Goal: Check status: Check status

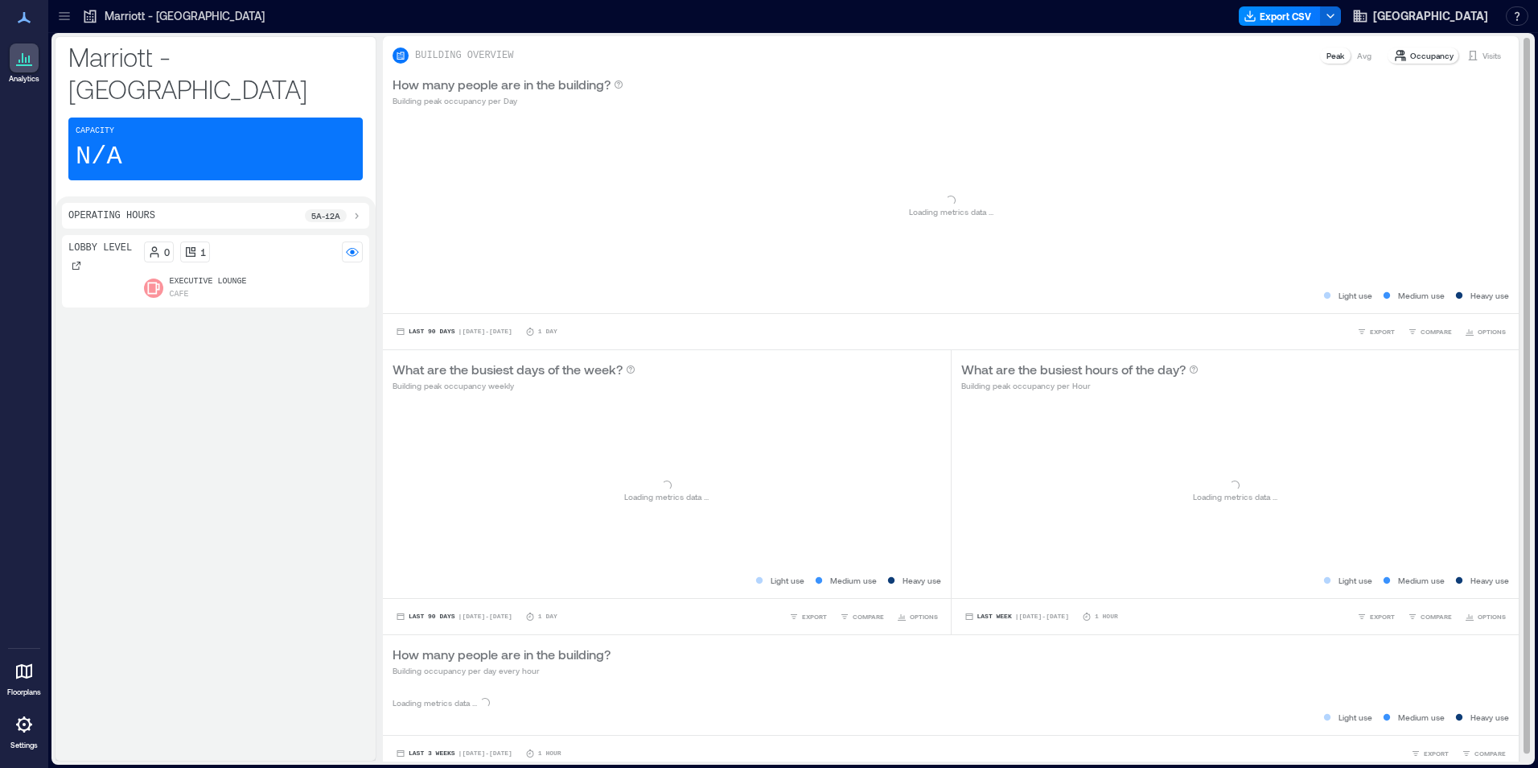
click at [1484, 56] on p "Visits" at bounding box center [1492, 55] width 19 height 13
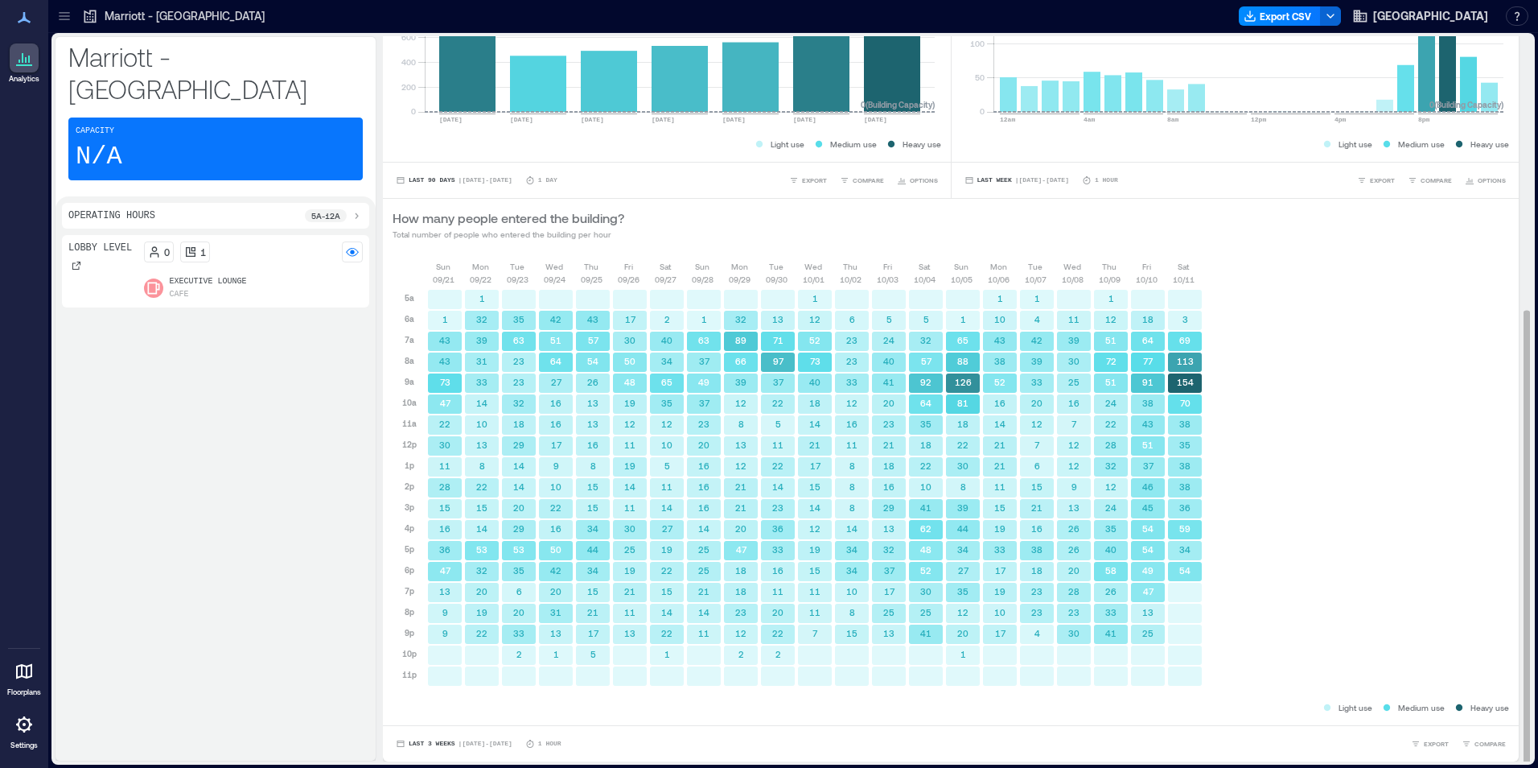
scroll to position [2, 0]
click at [478, 742] on span "| [DATE] - [DATE]" at bounding box center [486, 742] width 54 height 0
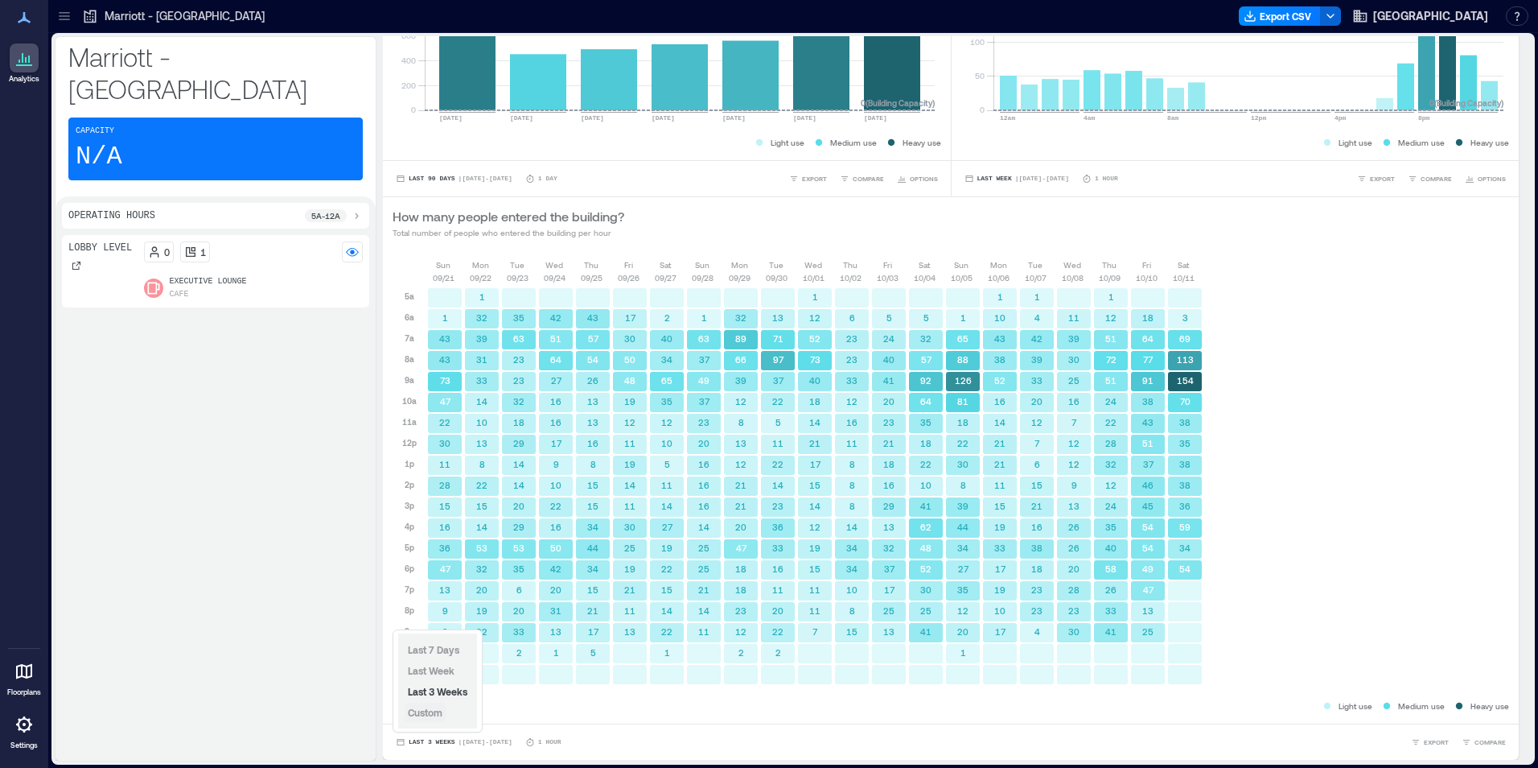
click at [436, 711] on span "Custom" at bounding box center [425, 711] width 35 height 11
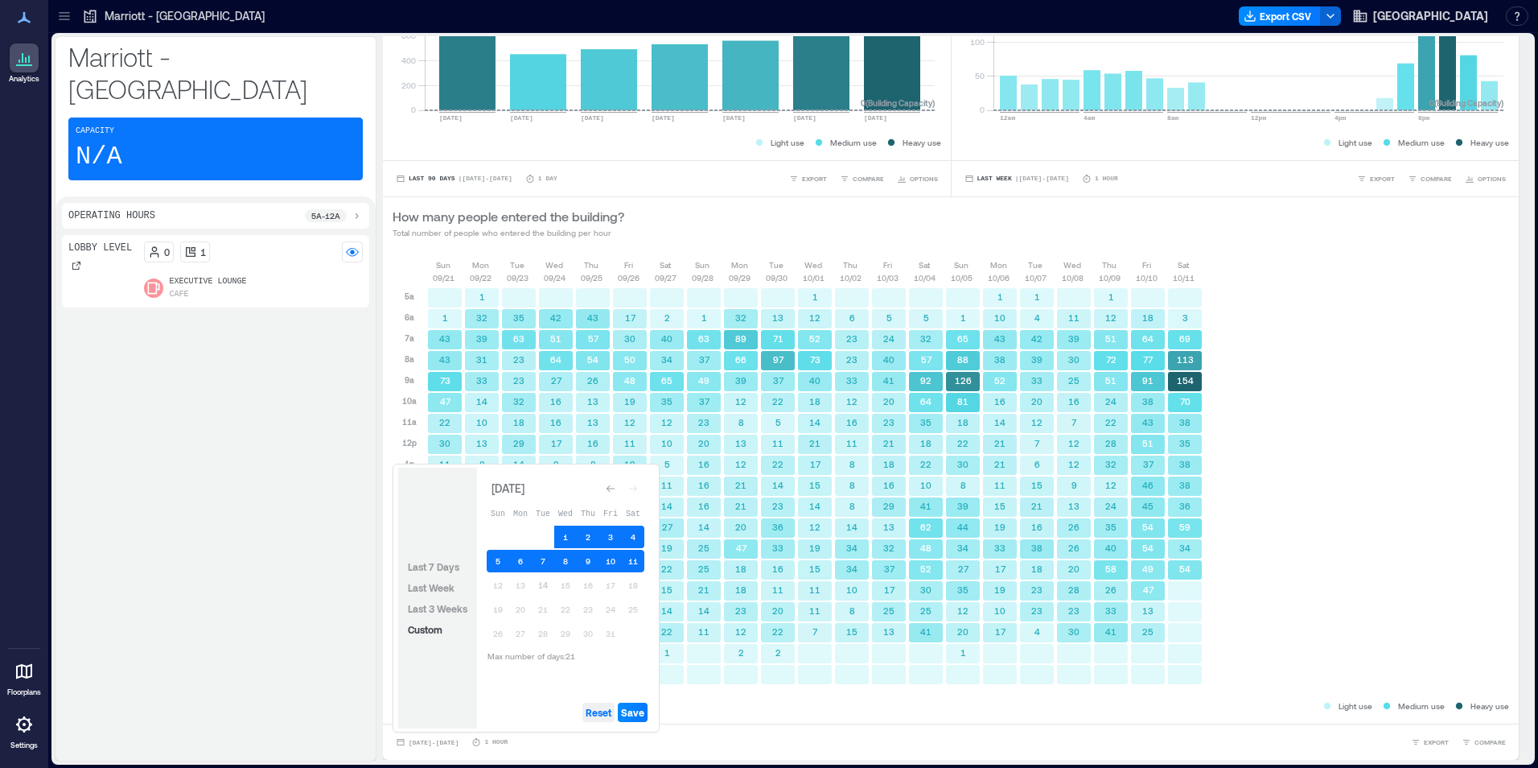
click at [602, 713] on span "Reset" at bounding box center [599, 712] width 26 height 13
click at [538, 586] on button "14" at bounding box center [543, 585] width 23 height 23
click at [523, 583] on button "13" at bounding box center [520, 585] width 23 height 23
click at [498, 585] on button "12" at bounding box center [498, 585] width 23 height 23
click at [632, 712] on span "Save" at bounding box center [632, 712] width 23 height 13
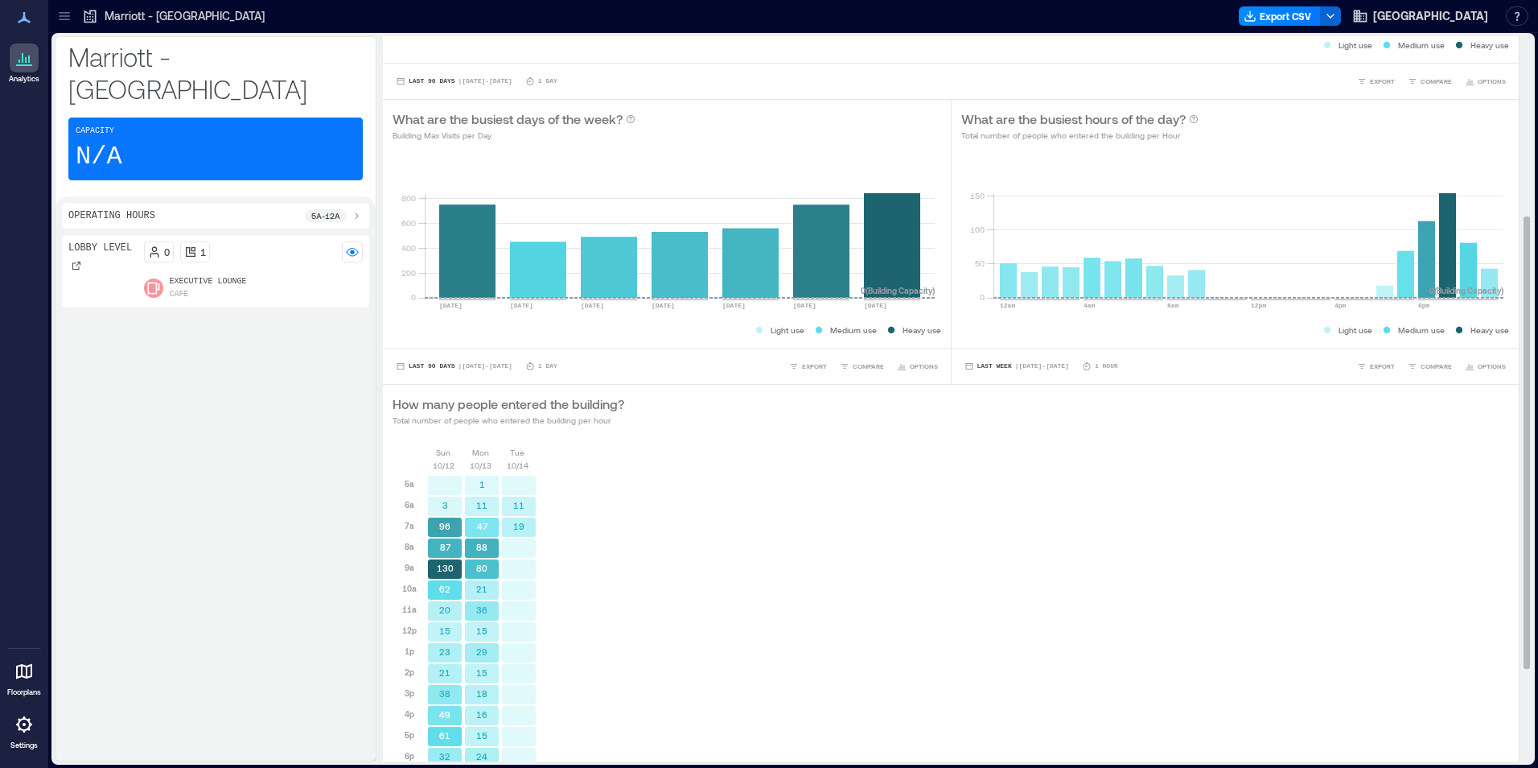
scroll to position [436, 0]
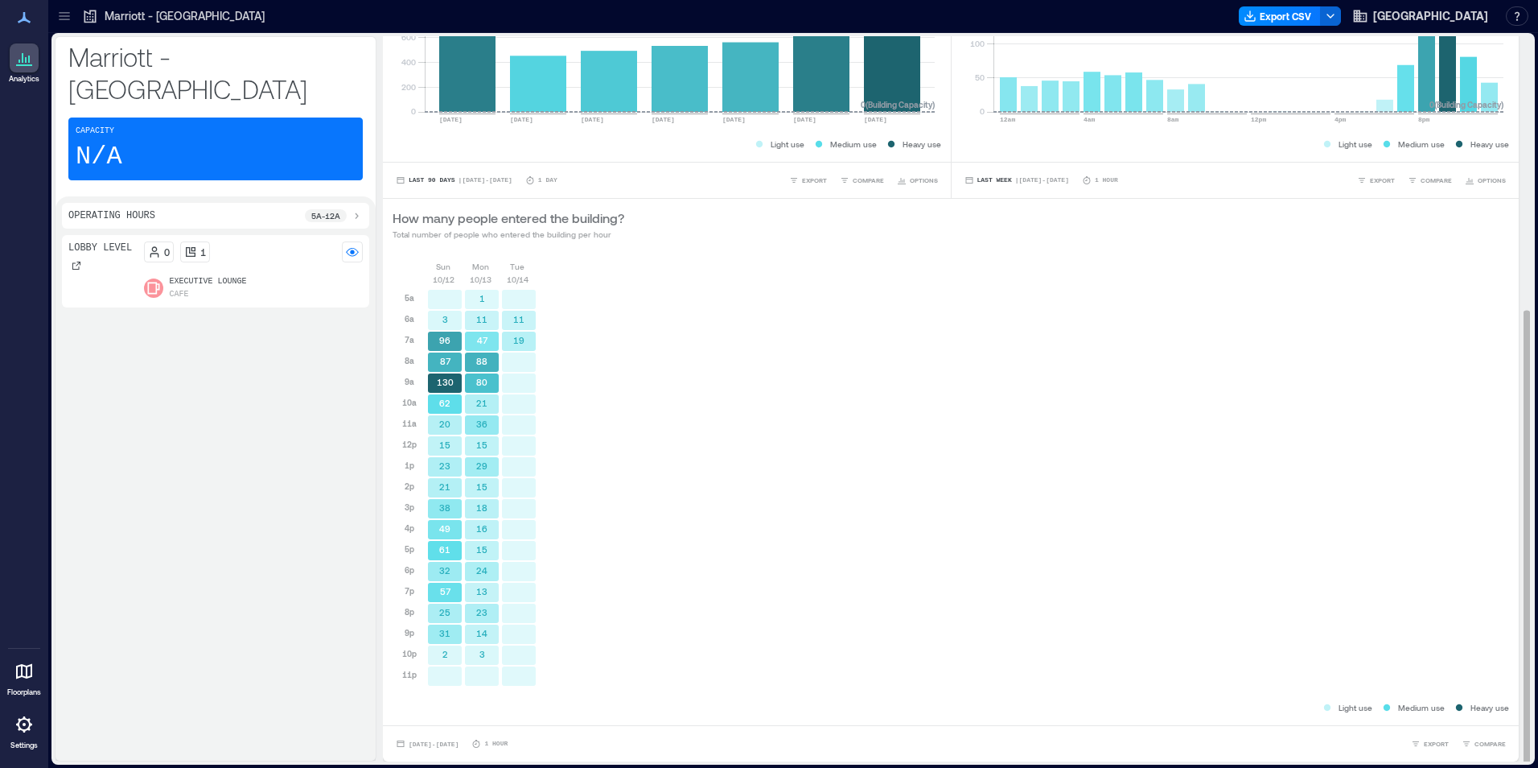
click at [663, 595] on div "[DATE] [DATE] [DATE] 5a 6a 7a 8a 9a 10a 11a 12p 1p 2p 3p 4p 5p 6p 7p 8p 9p 10p …" at bounding box center [951, 479] width 1117 height 439
click at [628, 452] on div "[DATE] [DATE] [DATE] 5a 6a 7a 8a 9a 10a 11a 12p 1p 2p 3p 4p 5p 6p 7p 8p 9p 10p …" at bounding box center [951, 479] width 1117 height 439
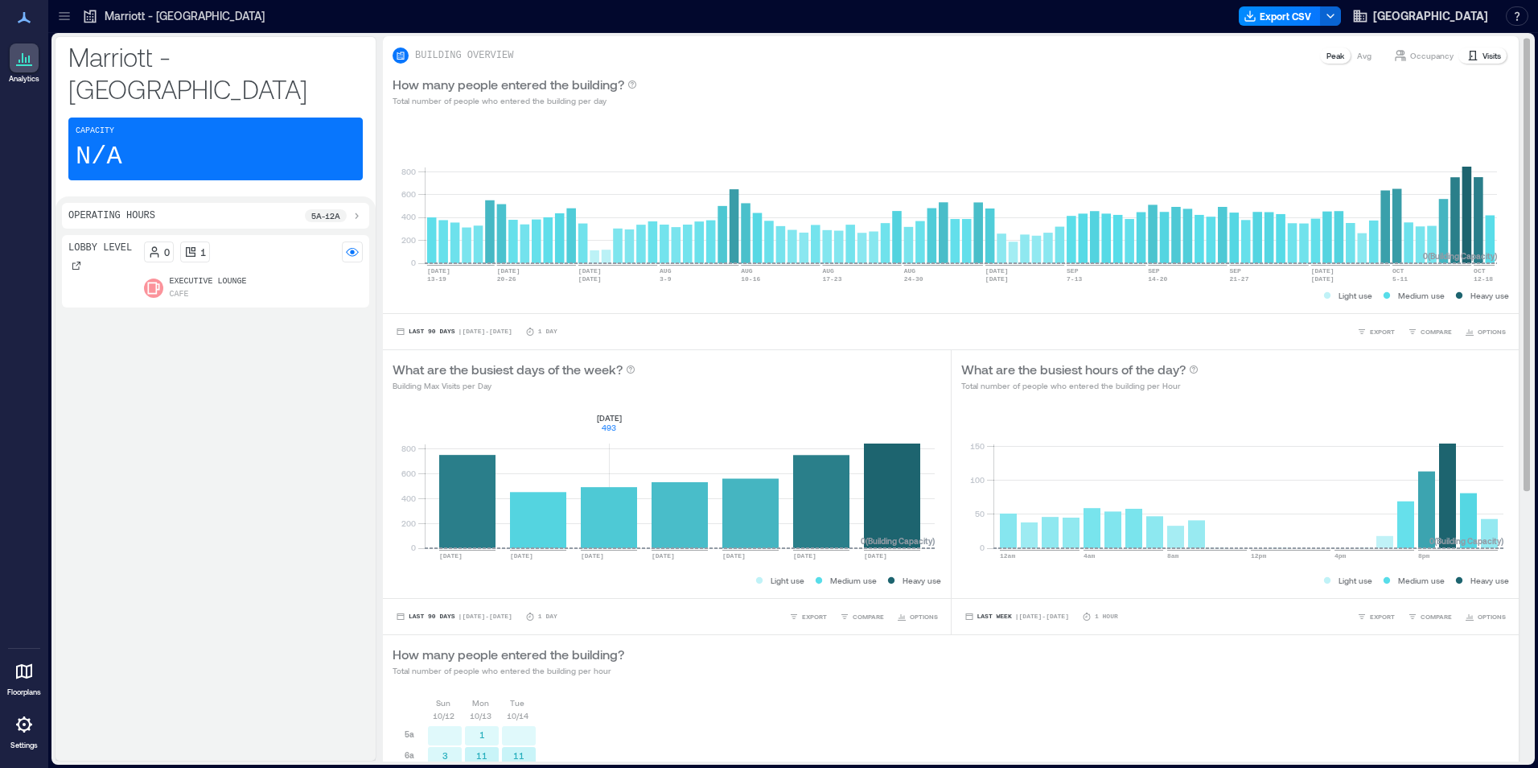
scroll to position [402, 0]
